Goal: Find specific page/section: Find specific page/section

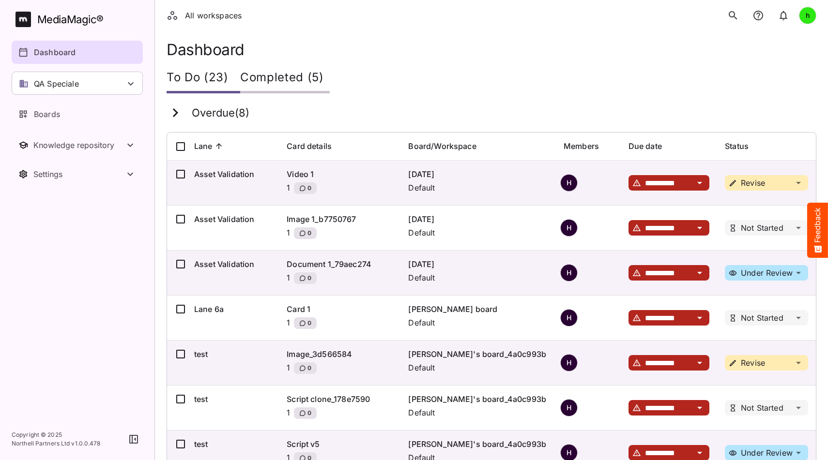
scroll to position [192, 0]
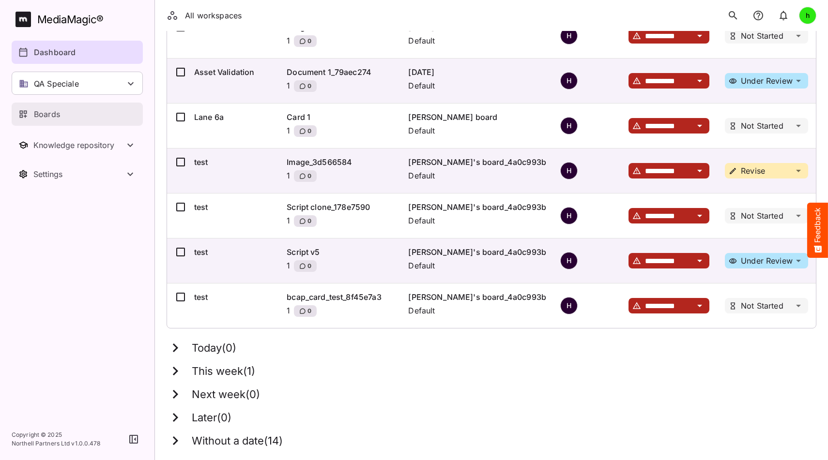
click at [60, 112] on div "Boards" at bounding box center [77, 114] width 119 height 12
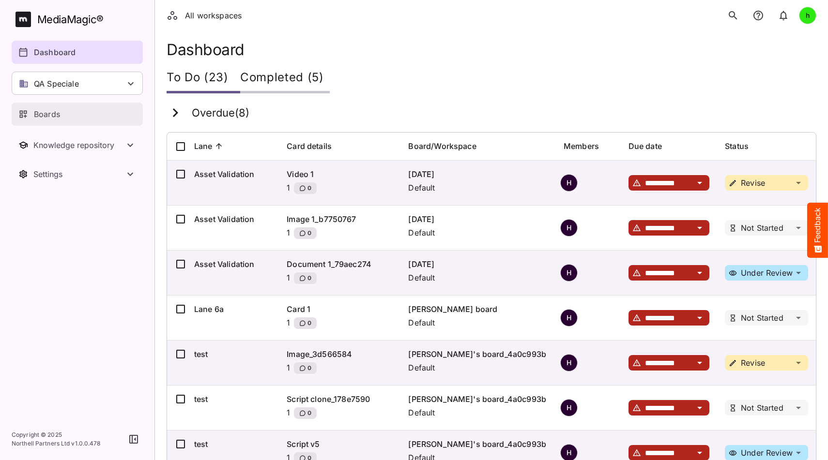
click at [77, 114] on div "Boards" at bounding box center [77, 114] width 119 height 12
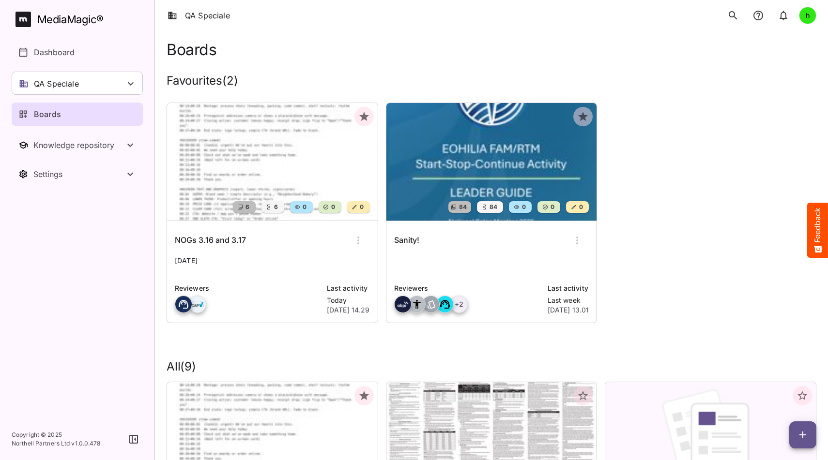
click at [247, 151] on img at bounding box center [272, 162] width 211 height 118
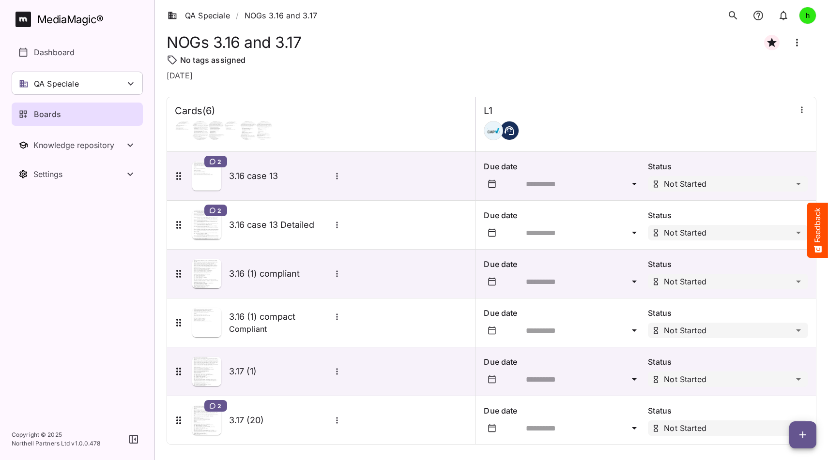
scroll to position [9, 0]
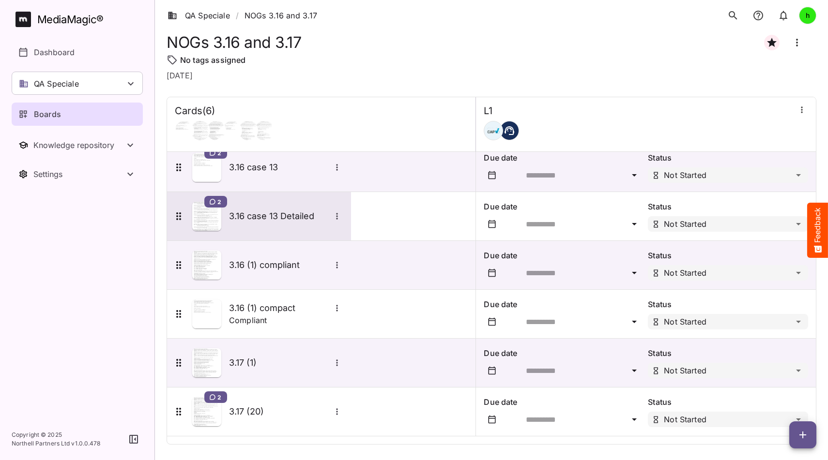
click at [257, 209] on div "2 3.16 case 13 Detailed" at bounding box center [258, 216] width 170 height 29
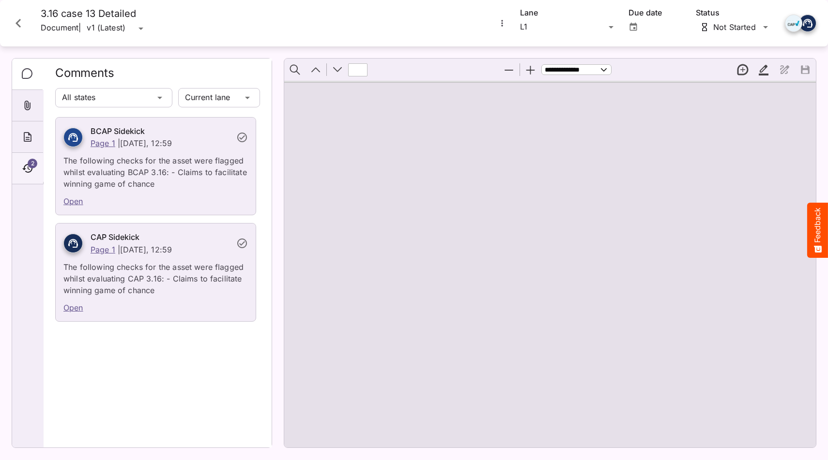
click at [22, 170] on icon "Timeline" at bounding box center [28, 169] width 12 height 12
